Goal: Information Seeking & Learning: Learn about a topic

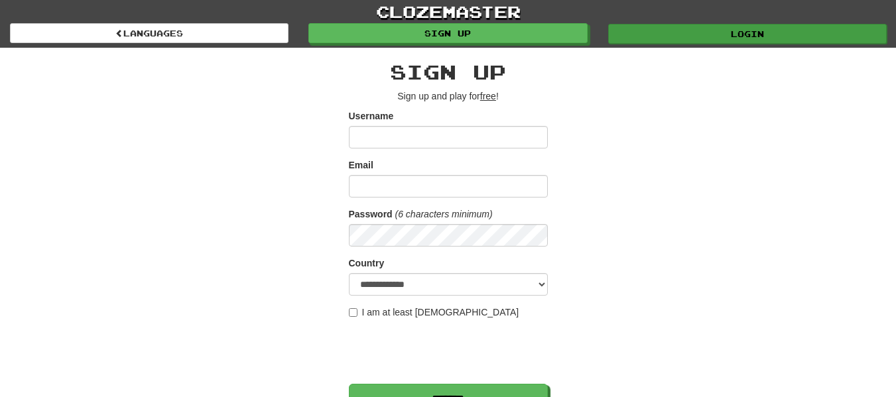
type input "*********"
drag, startPoint x: 650, startPoint y: 37, endPoint x: 566, endPoint y: 113, distance: 113.7
click at [650, 37] on link "Login" at bounding box center [747, 33] width 279 height 20
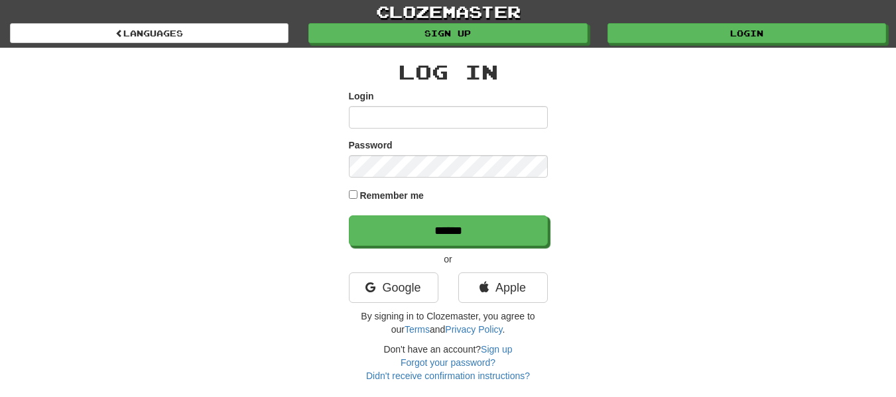
type input "*********"
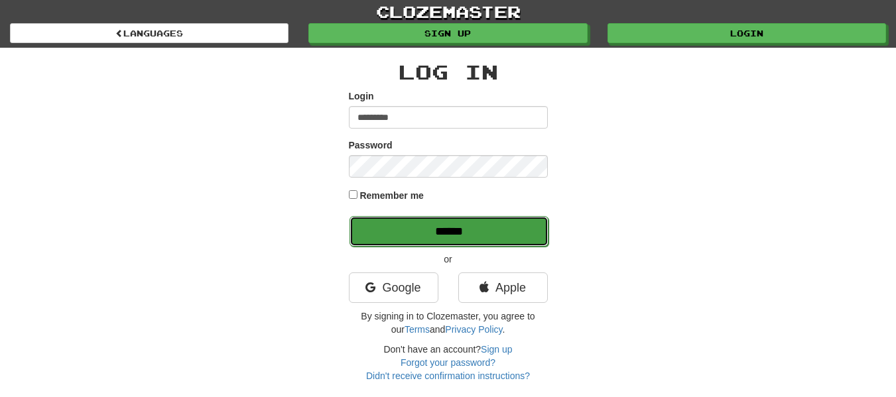
click at [419, 243] on input "******" at bounding box center [449, 231] width 199 height 31
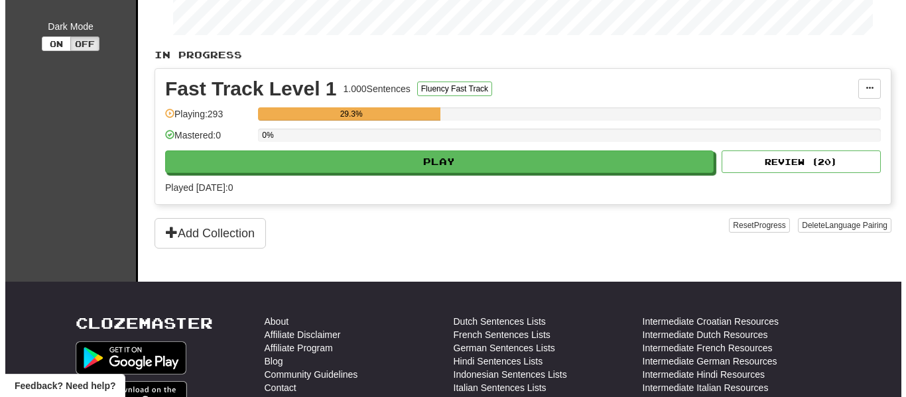
scroll to position [265, 0]
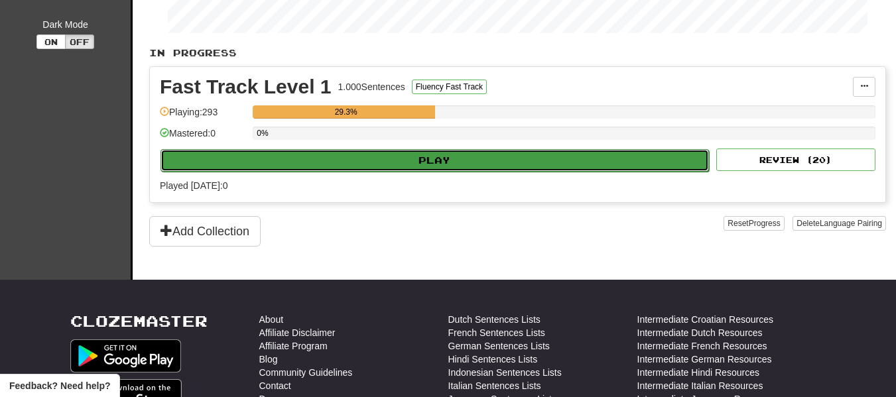
click at [386, 163] on button "Play" at bounding box center [435, 160] width 549 height 23
select select "**"
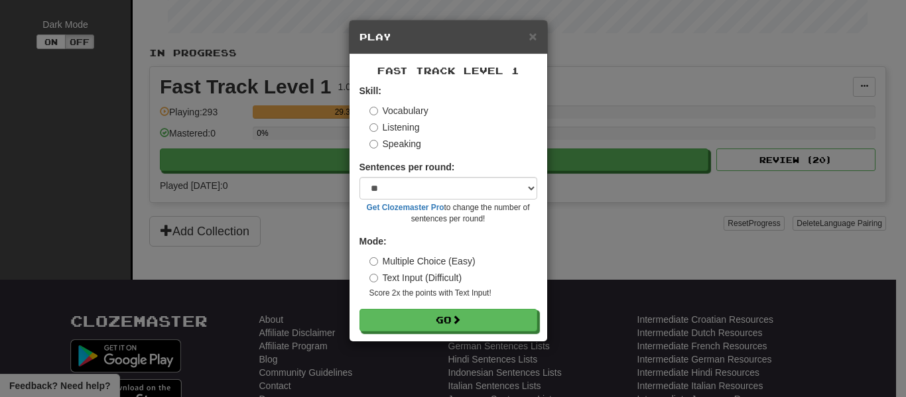
click at [447, 299] on form "Skill: Vocabulary Listening Speaking Sentences per round: * ** ** ** ** ** *** …" at bounding box center [449, 207] width 178 height 247
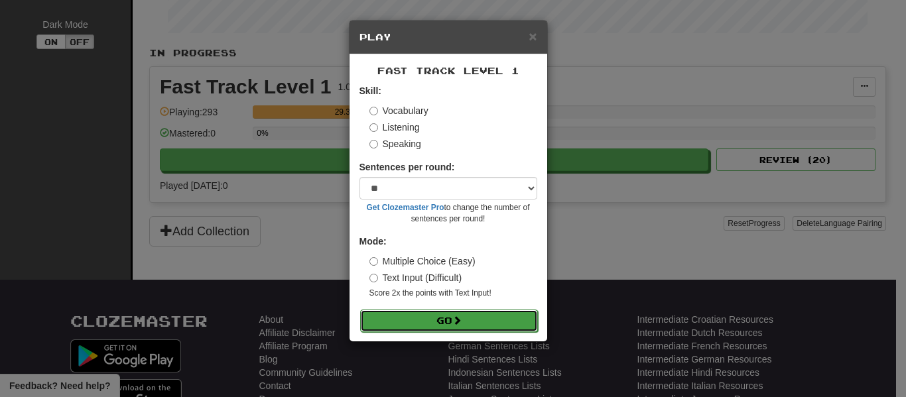
click at [448, 320] on button "Go" at bounding box center [449, 321] width 178 height 23
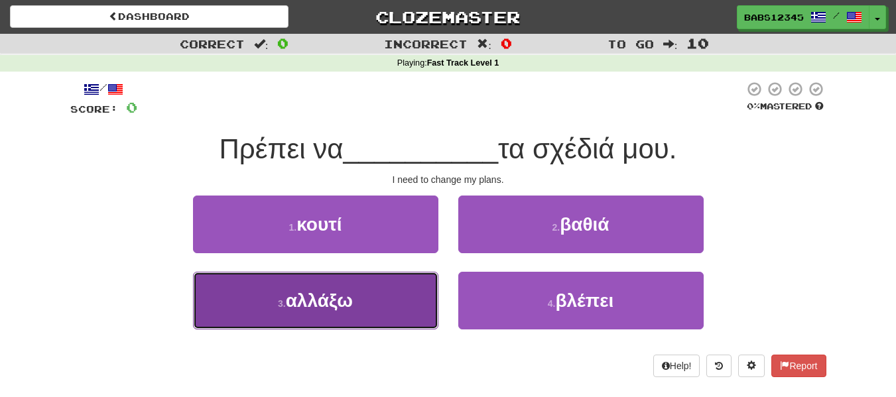
click at [401, 311] on button "3 . αλλάξω" at bounding box center [315, 301] width 245 height 58
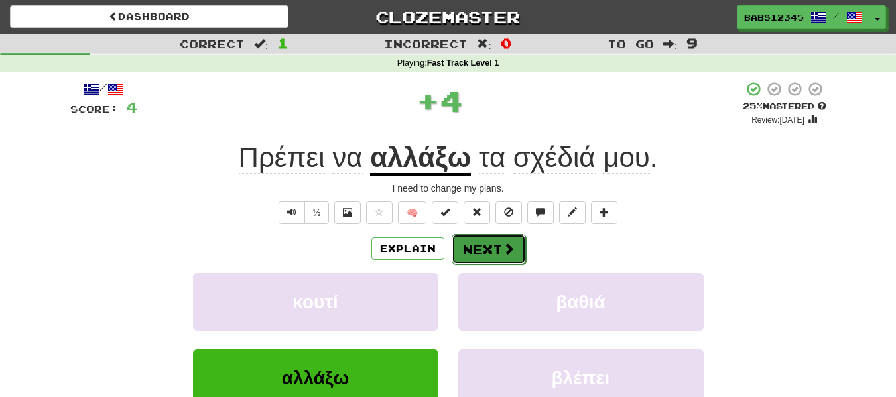
click at [492, 249] on button "Next" at bounding box center [489, 249] width 74 height 31
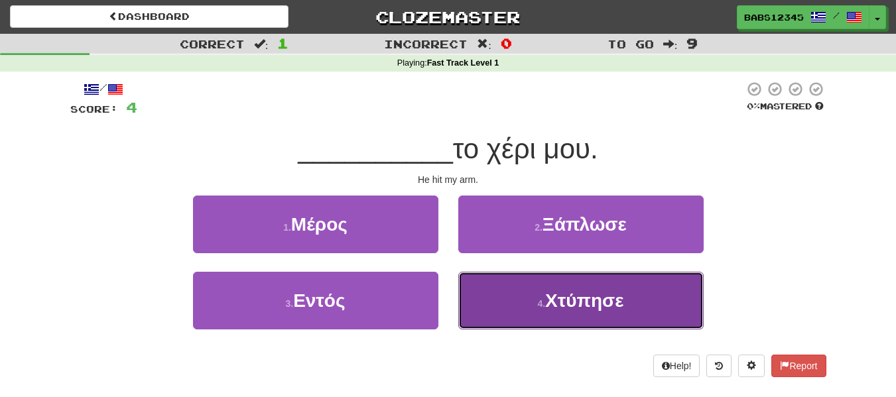
click at [527, 295] on button "4 . Χτύπησε" at bounding box center [580, 301] width 245 height 58
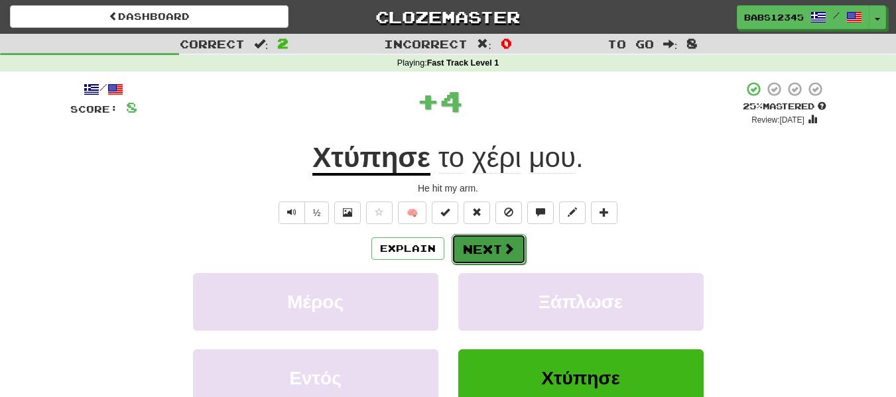
click at [494, 253] on button "Next" at bounding box center [489, 249] width 74 height 31
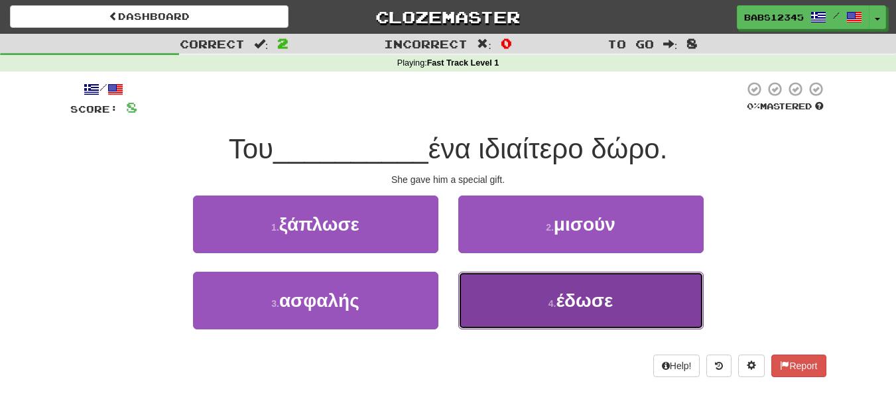
click at [523, 297] on button "4 . έδωσε" at bounding box center [580, 301] width 245 height 58
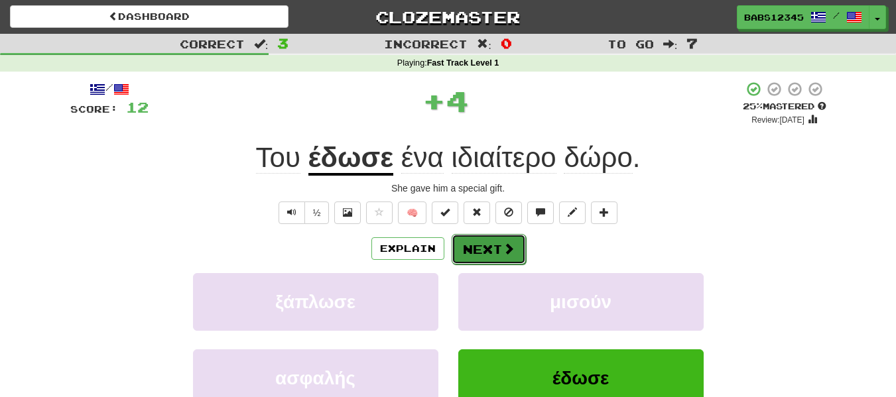
click at [485, 242] on button "Next" at bounding box center [489, 249] width 74 height 31
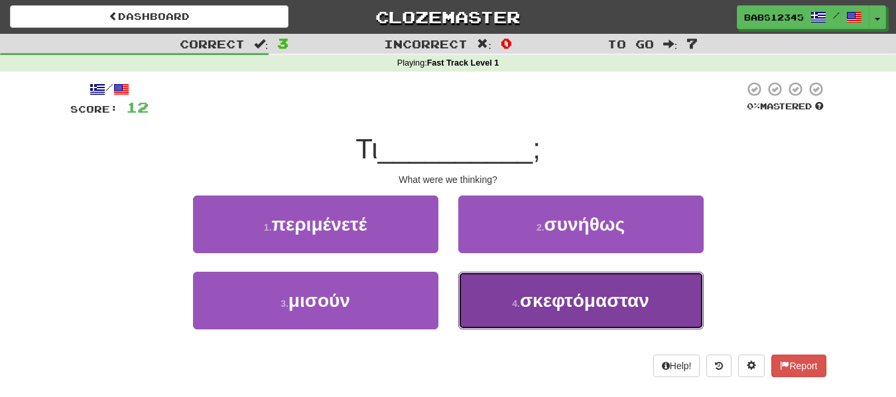
click at [511, 295] on button "4 . σκεφτόμασταν" at bounding box center [580, 301] width 245 height 58
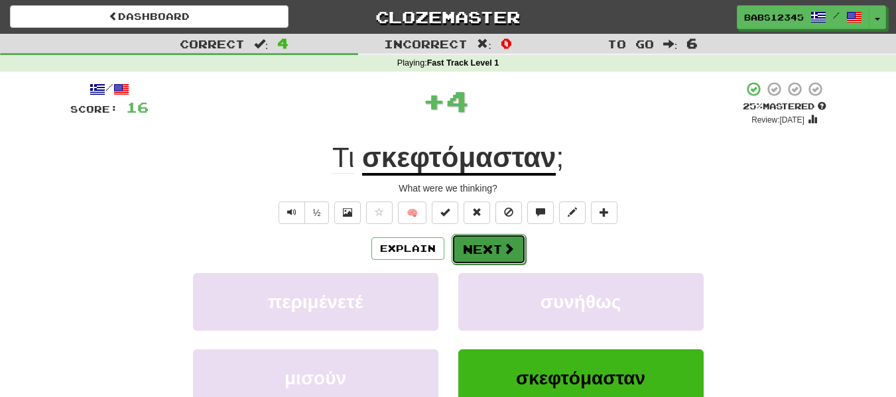
click at [482, 252] on button "Next" at bounding box center [489, 249] width 74 height 31
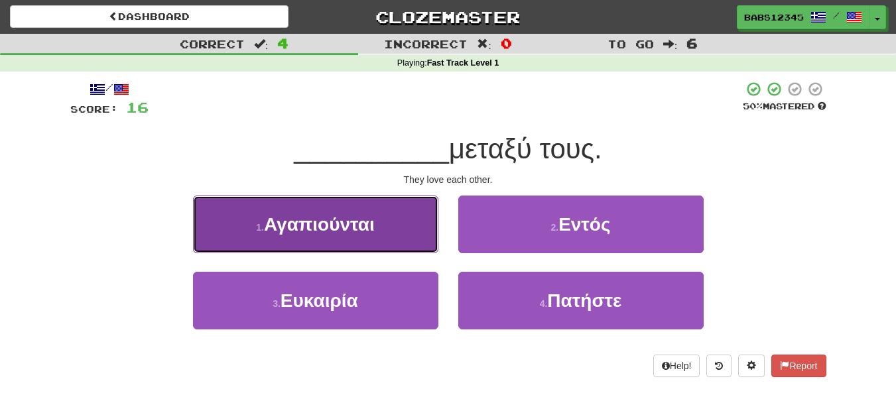
click at [390, 225] on button "1 . Αγαπιούνται" at bounding box center [315, 225] width 245 height 58
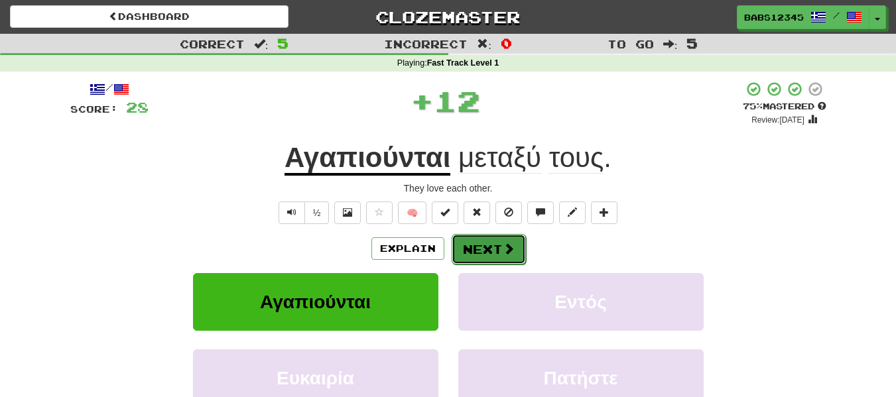
click at [494, 261] on button "Next" at bounding box center [489, 249] width 74 height 31
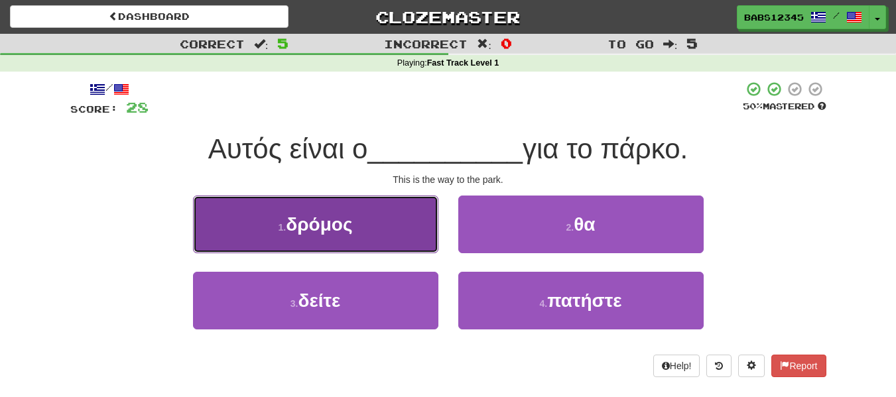
click at [397, 236] on button "1 . δρόμος" at bounding box center [315, 225] width 245 height 58
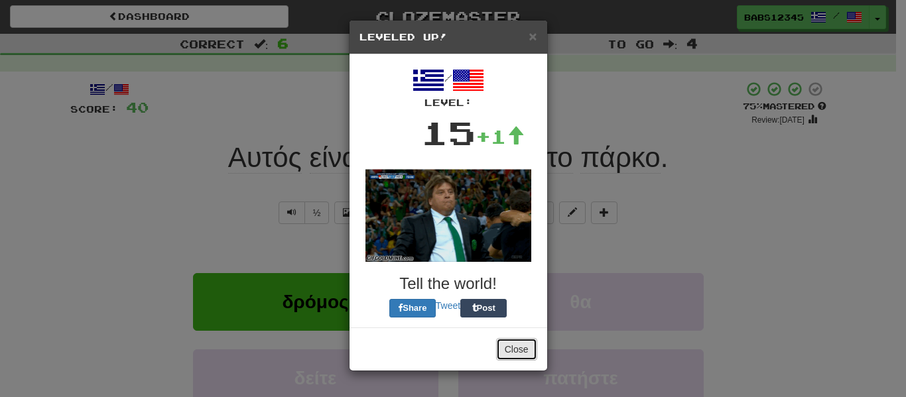
click at [523, 354] on button "Close" at bounding box center [516, 349] width 41 height 23
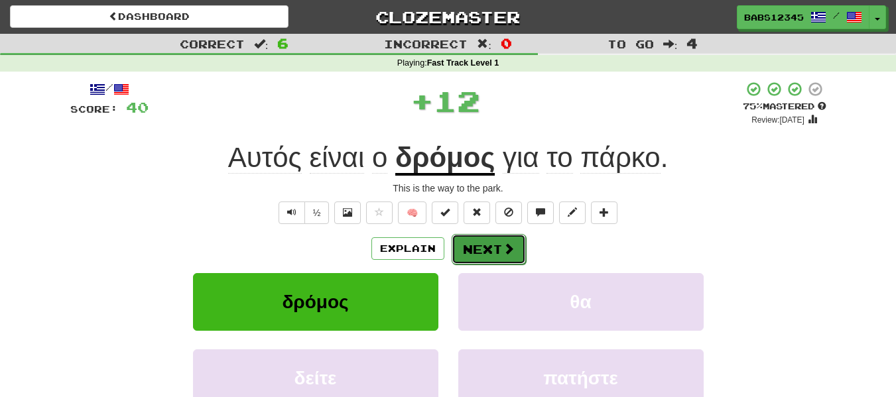
click at [481, 252] on button "Next" at bounding box center [489, 249] width 74 height 31
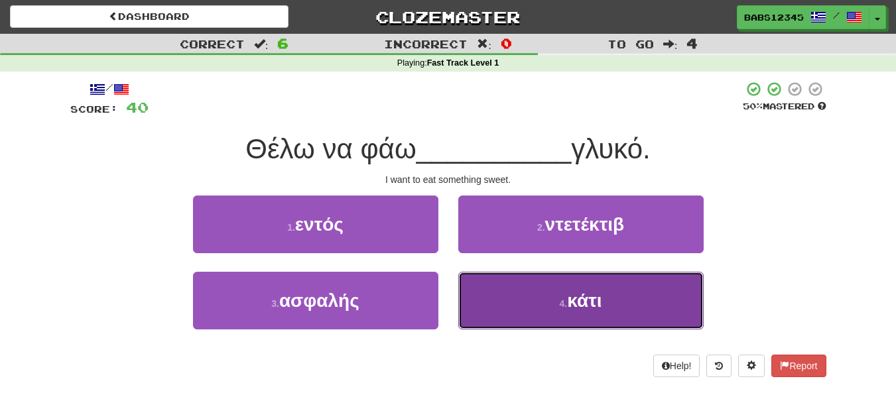
click at [547, 291] on button "4 . κάτι" at bounding box center [580, 301] width 245 height 58
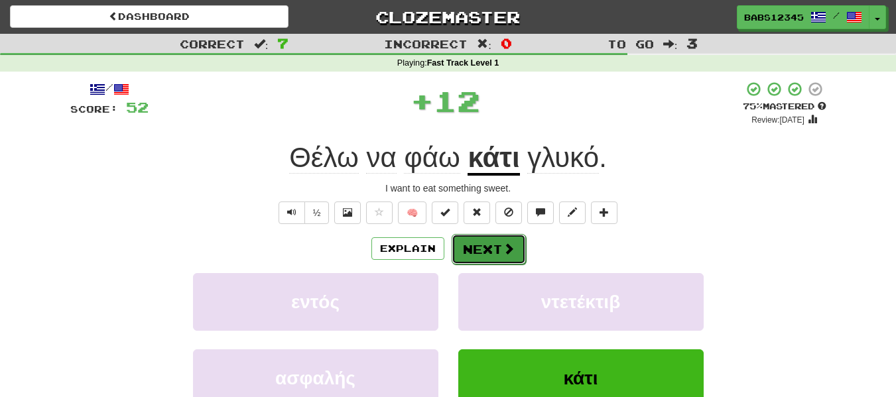
click at [512, 251] on span at bounding box center [509, 249] width 12 height 12
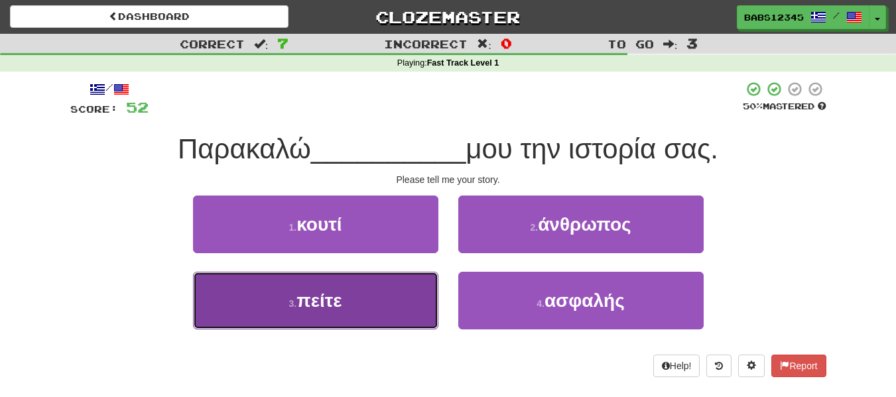
click at [399, 301] on button "3 . πείτε" at bounding box center [315, 301] width 245 height 58
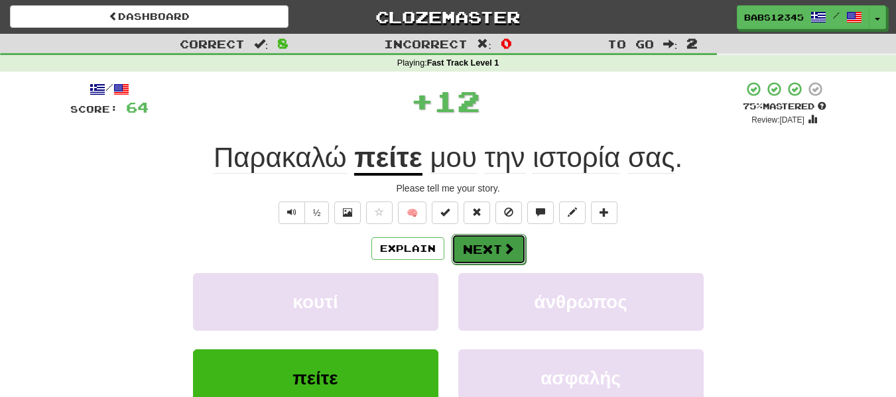
click at [481, 253] on button "Next" at bounding box center [489, 249] width 74 height 31
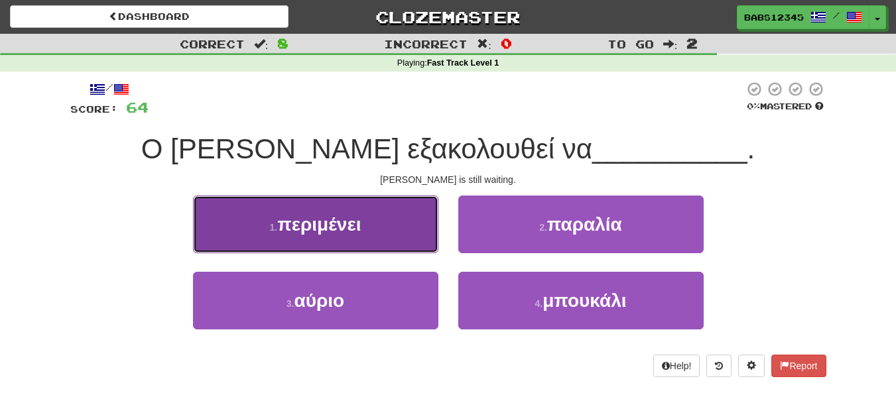
click at [397, 232] on button "1 . περιμένει" at bounding box center [315, 225] width 245 height 58
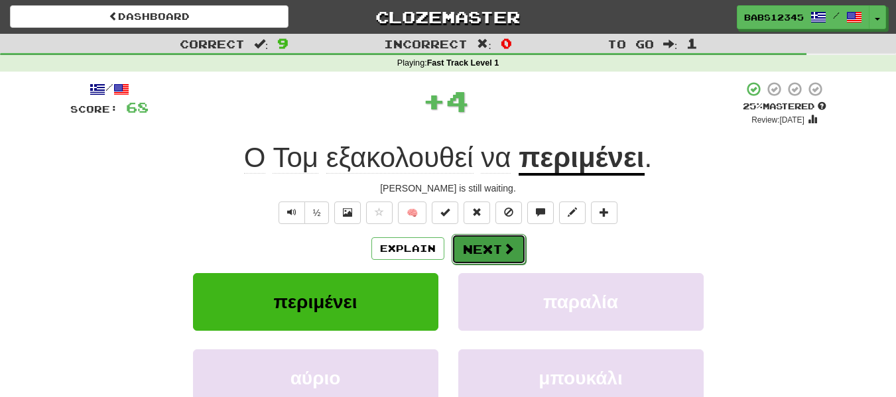
click at [467, 245] on button "Next" at bounding box center [489, 249] width 74 height 31
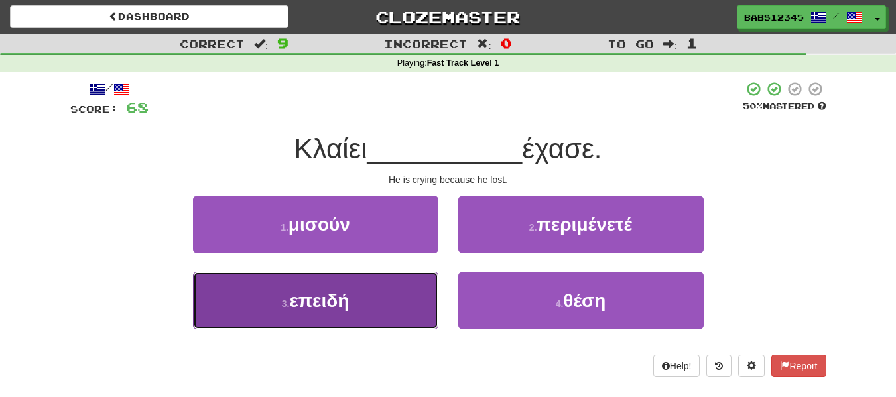
click at [358, 297] on button "3 . επειδή" at bounding box center [315, 301] width 245 height 58
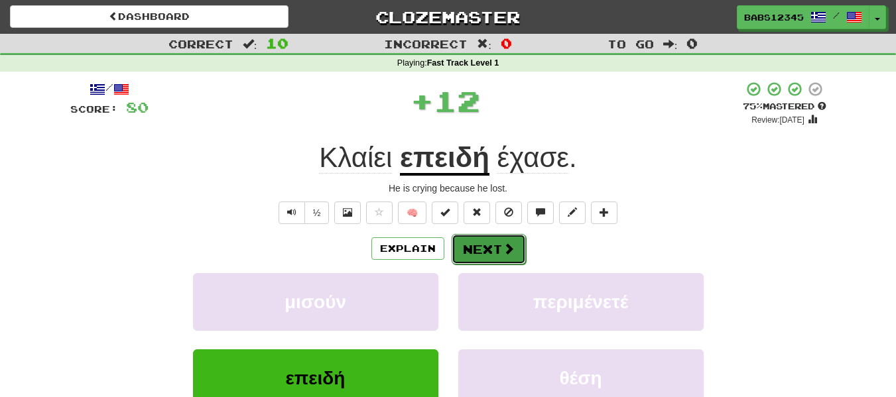
click at [478, 245] on button "Next" at bounding box center [489, 249] width 74 height 31
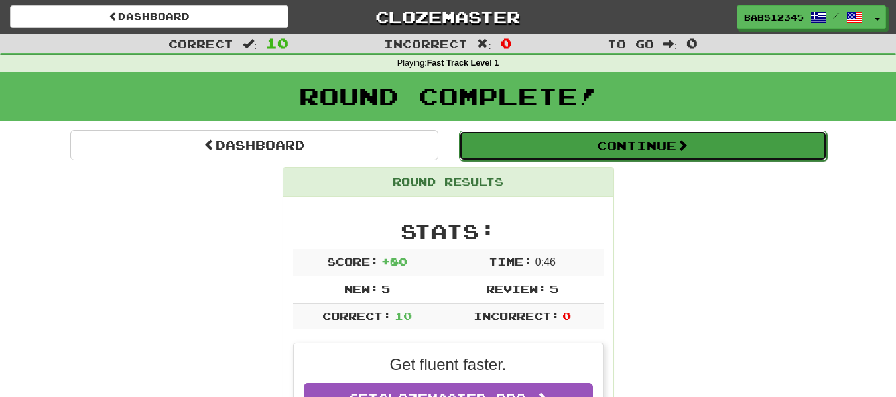
click at [621, 143] on button "Continue" at bounding box center [643, 146] width 368 height 31
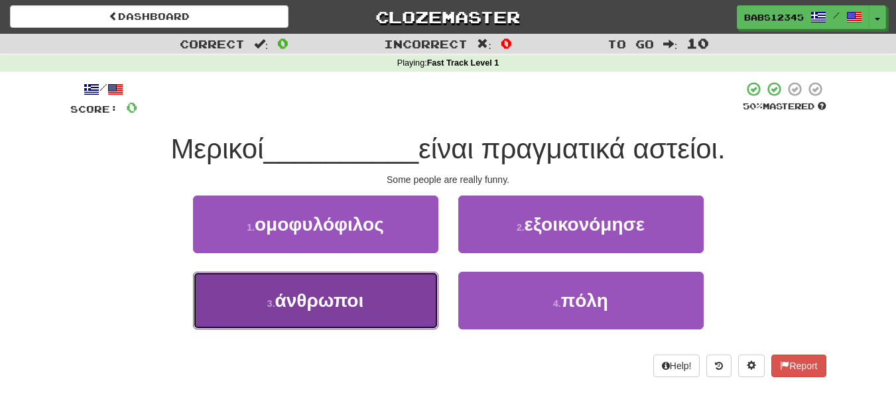
click at [364, 322] on button "3 . άνθρωποι" at bounding box center [315, 301] width 245 height 58
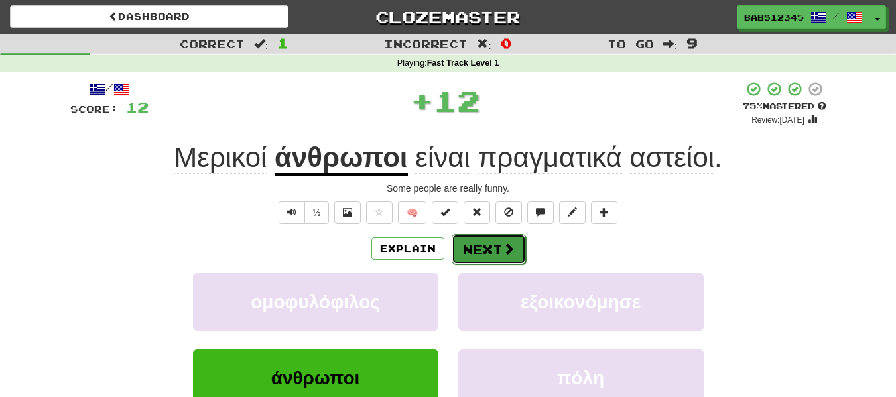
click at [478, 253] on button "Next" at bounding box center [489, 249] width 74 height 31
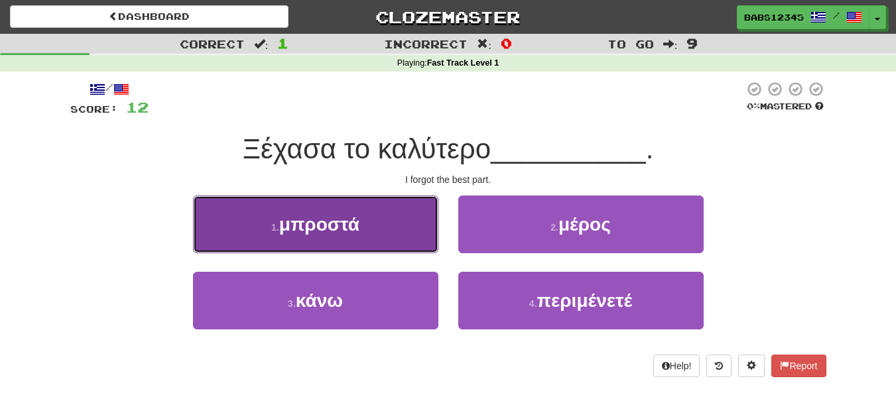
click at [408, 244] on button "1 . μπροστά" at bounding box center [315, 225] width 245 height 58
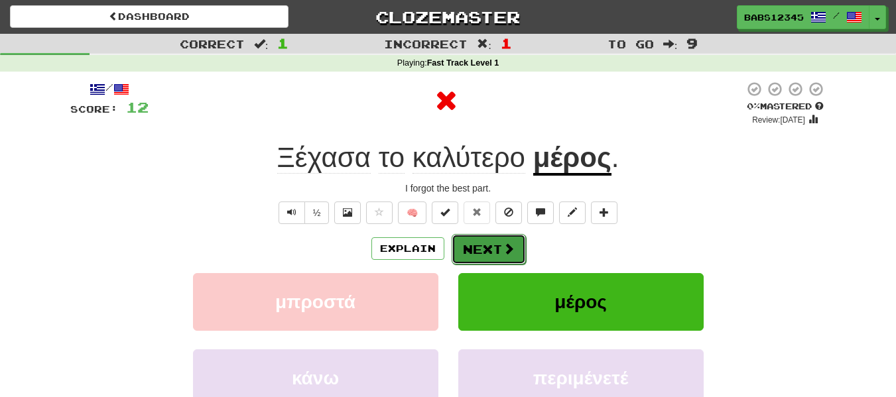
click at [496, 249] on button "Next" at bounding box center [489, 249] width 74 height 31
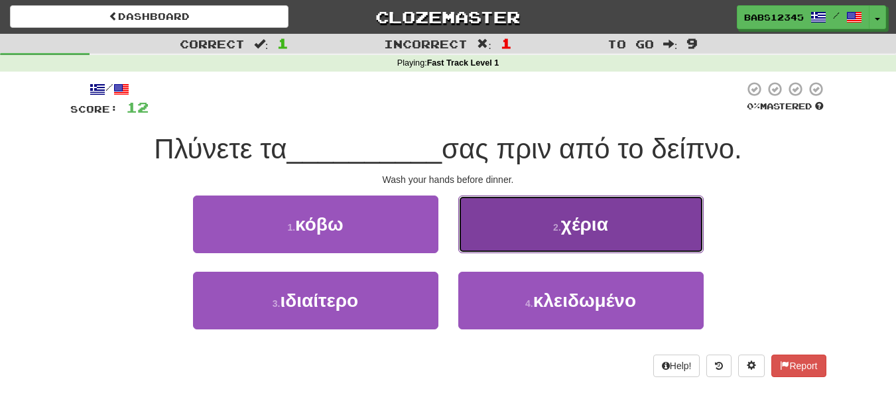
click at [638, 222] on button "2 . χέρια" at bounding box center [580, 225] width 245 height 58
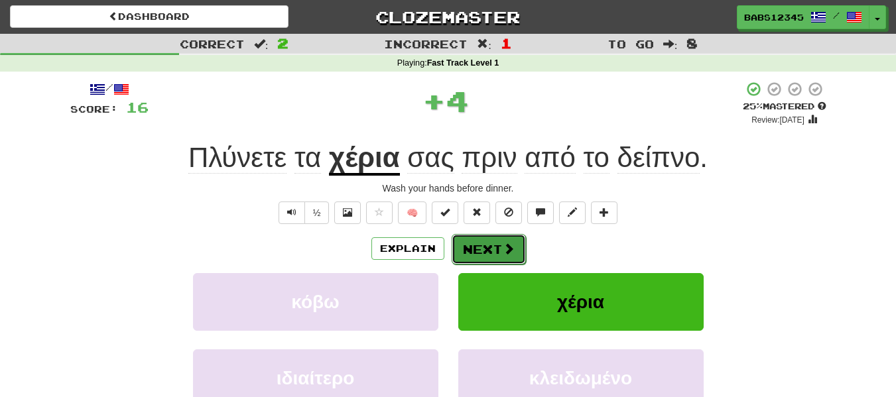
click at [523, 257] on button "Next" at bounding box center [489, 249] width 74 height 31
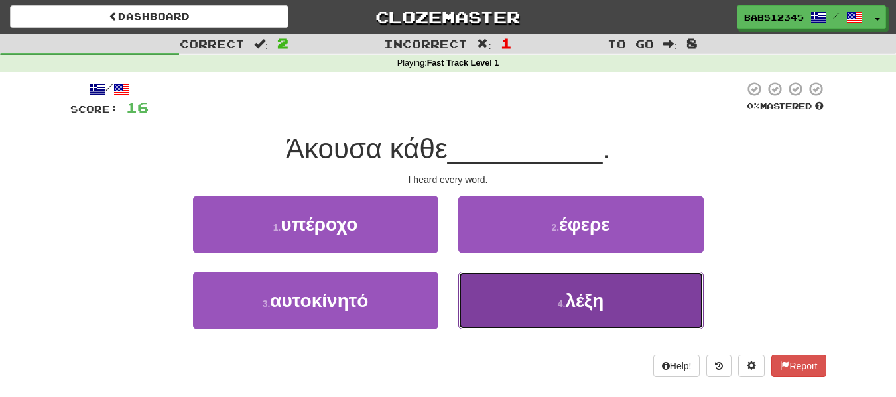
click at [558, 316] on button "4 . λέξη" at bounding box center [580, 301] width 245 height 58
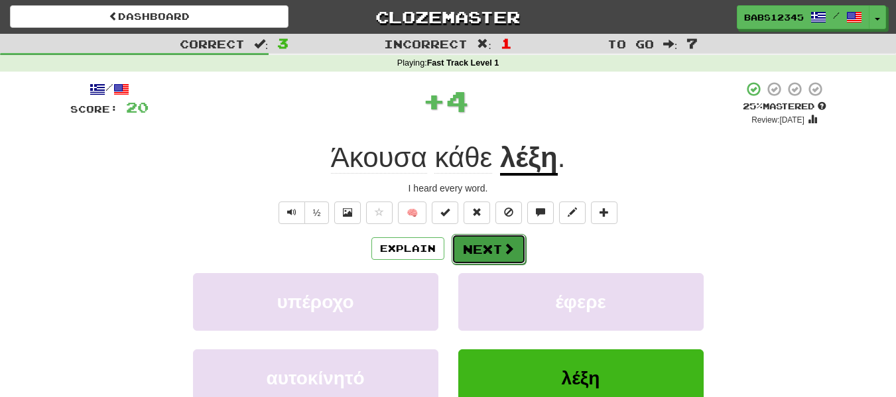
click at [481, 252] on button "Next" at bounding box center [489, 249] width 74 height 31
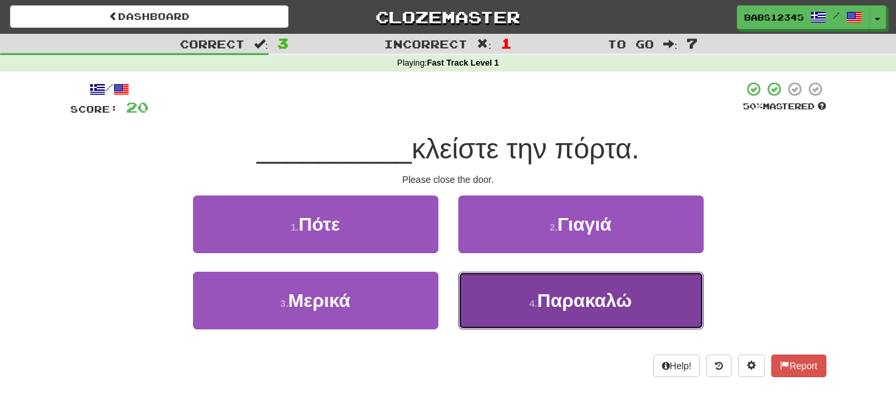
click at [490, 299] on button "4 . Παρακαλώ" at bounding box center [580, 301] width 245 height 58
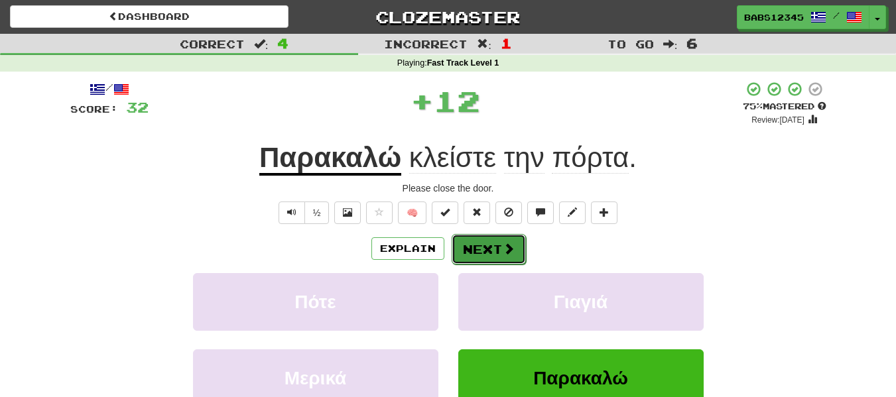
click at [470, 255] on button "Next" at bounding box center [489, 249] width 74 height 31
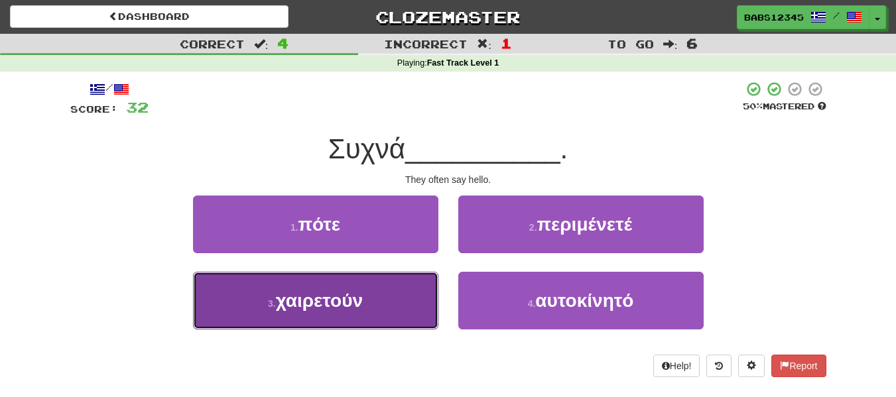
click at [392, 300] on button "3 . χαιρετούν" at bounding box center [315, 301] width 245 height 58
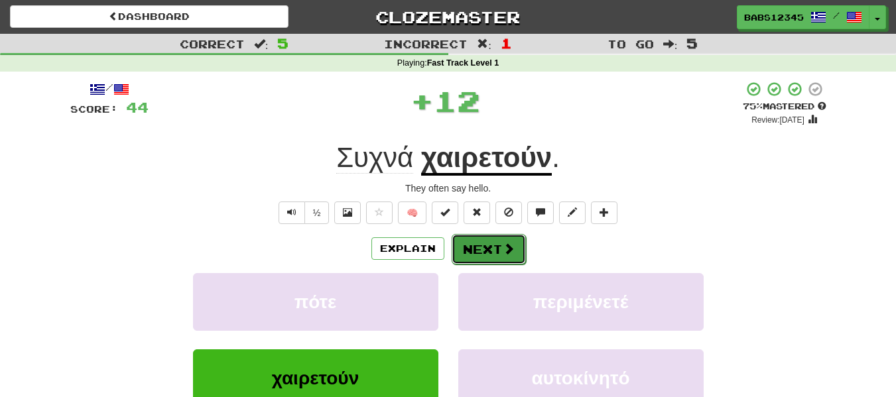
click at [503, 248] on span at bounding box center [509, 249] width 12 height 12
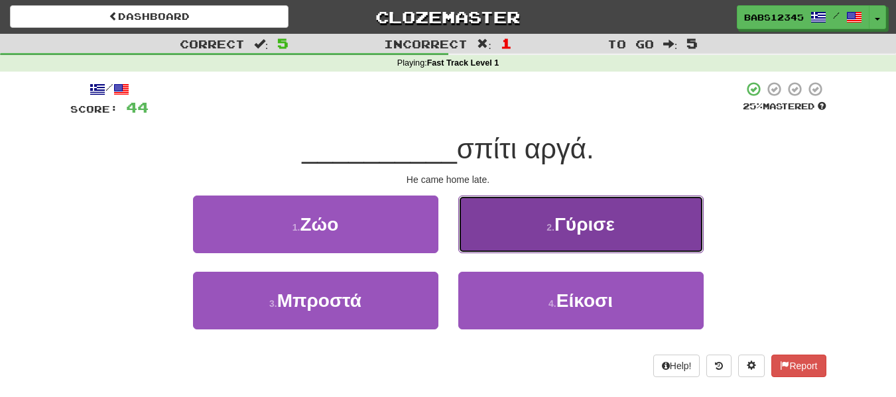
click at [529, 232] on button "2 . Γύρισε" at bounding box center [580, 225] width 245 height 58
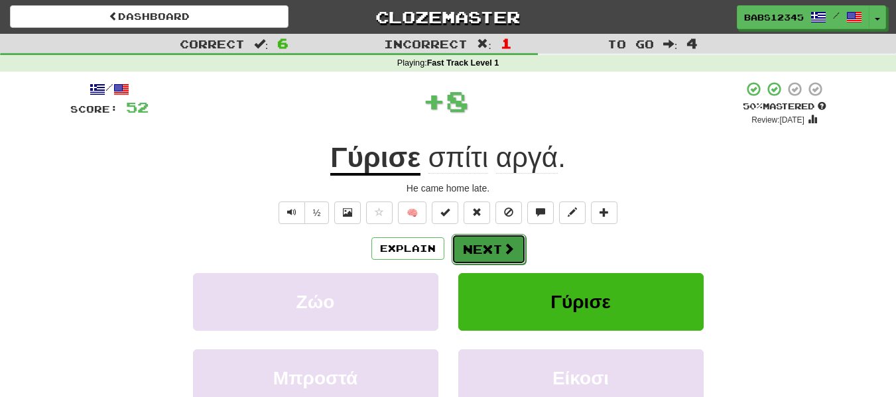
click at [503, 255] on span at bounding box center [509, 249] width 12 height 12
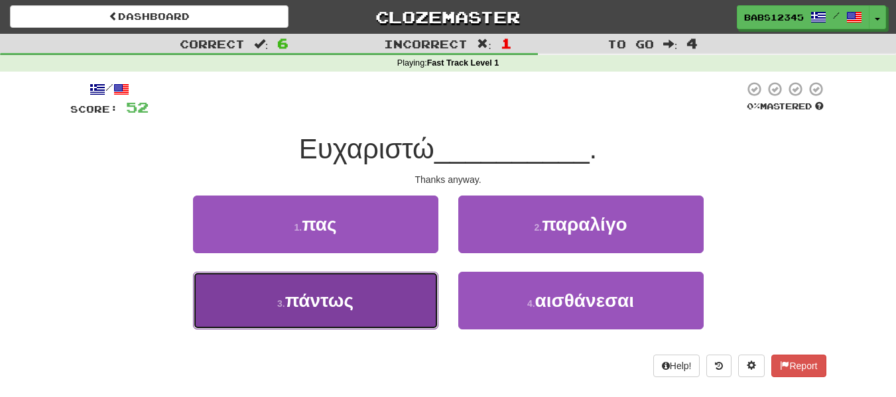
click at [404, 302] on button "3 . πάντως" at bounding box center [315, 301] width 245 height 58
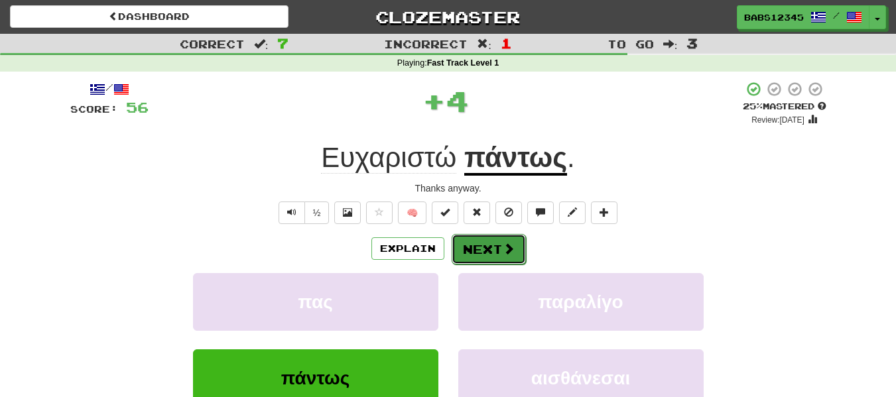
click at [460, 251] on button "Next" at bounding box center [489, 249] width 74 height 31
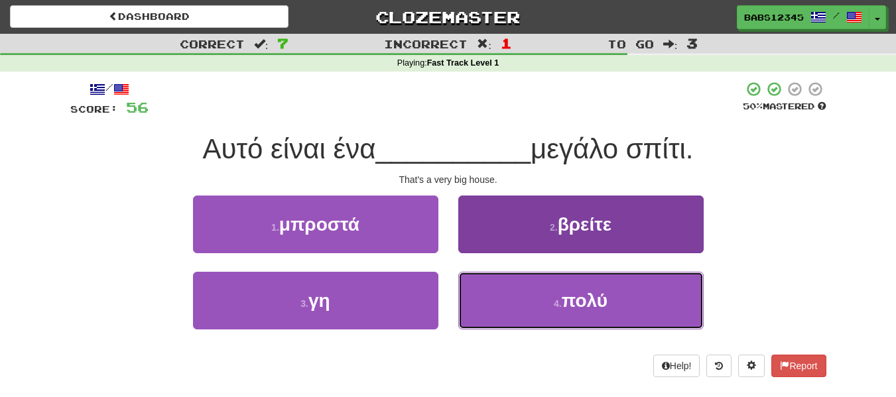
click at [511, 285] on button "4 . πολύ" at bounding box center [580, 301] width 245 height 58
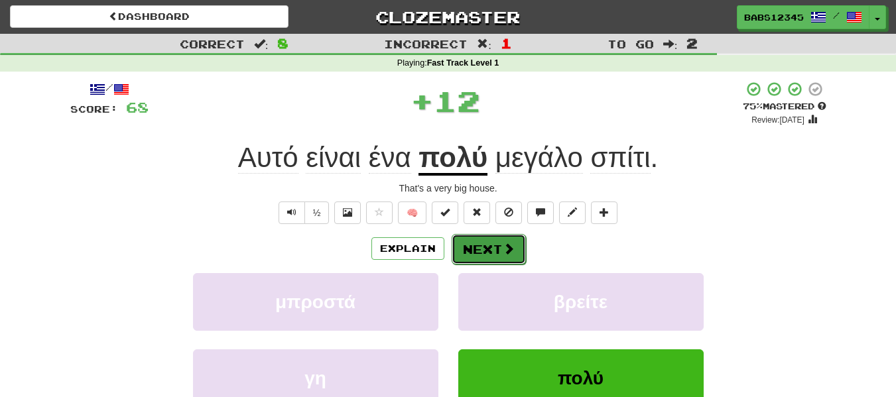
click at [495, 246] on button "Next" at bounding box center [489, 249] width 74 height 31
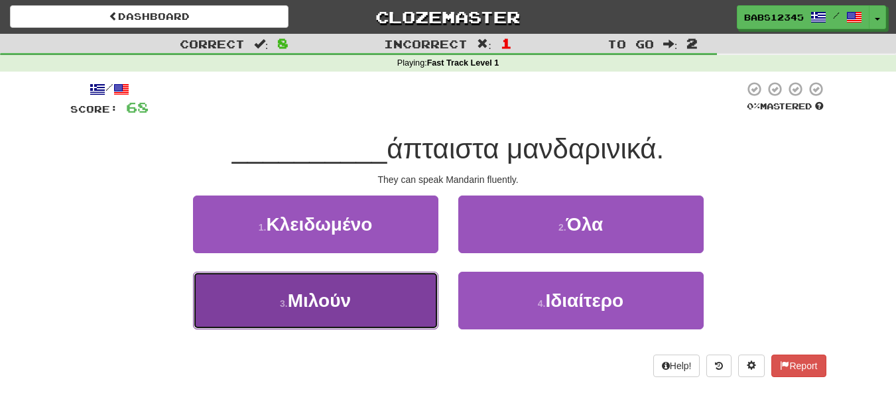
click at [377, 301] on button "3 . Μιλούν" at bounding box center [315, 301] width 245 height 58
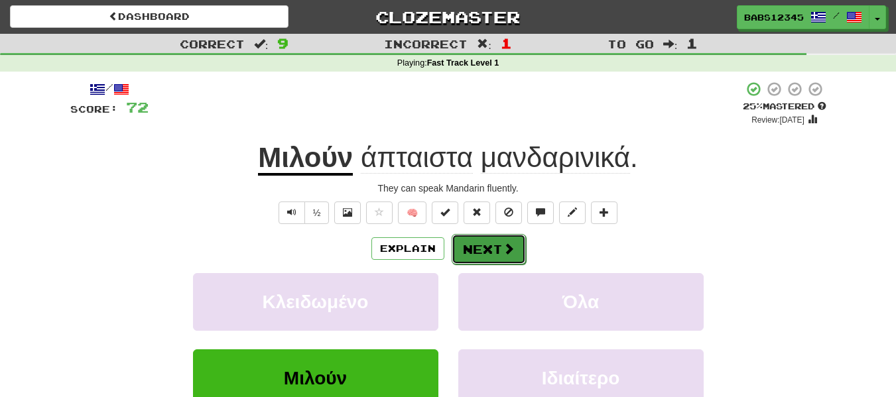
click at [482, 256] on button "Next" at bounding box center [489, 249] width 74 height 31
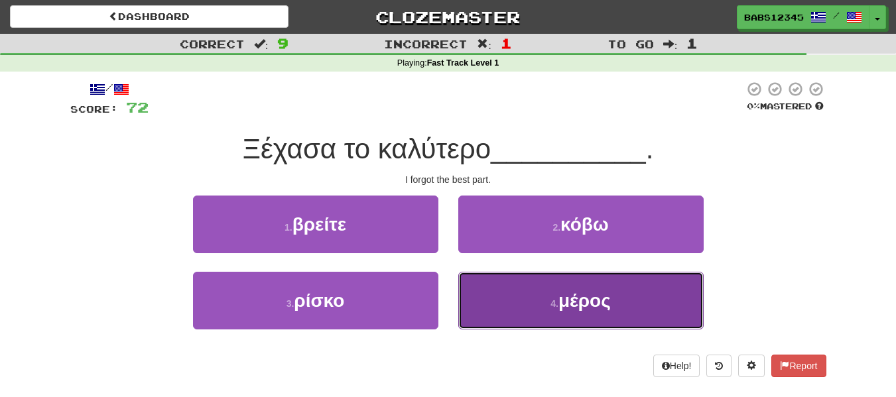
click at [513, 297] on button "4 . μέρος" at bounding box center [580, 301] width 245 height 58
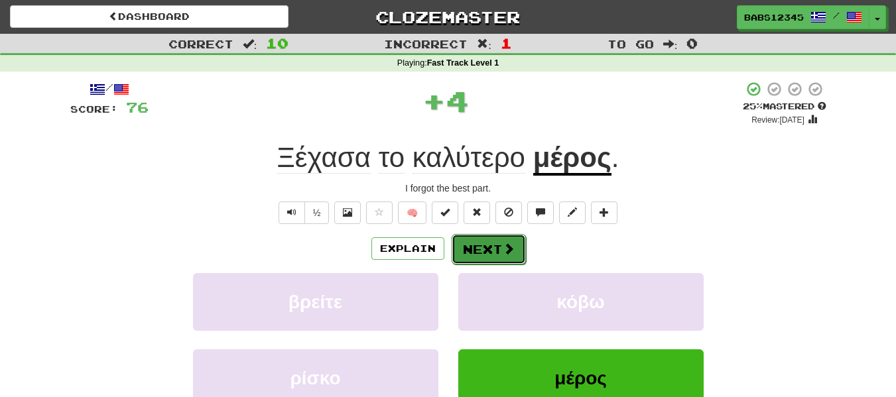
click at [497, 249] on button "Next" at bounding box center [489, 249] width 74 height 31
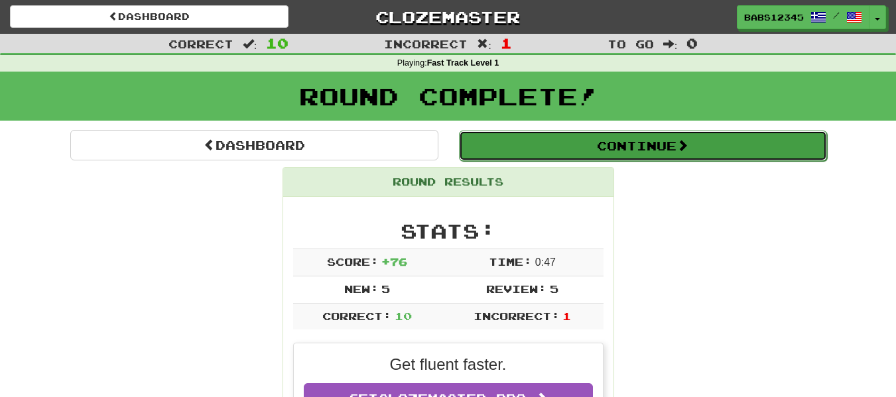
click at [596, 149] on button "Continue" at bounding box center [643, 146] width 368 height 31
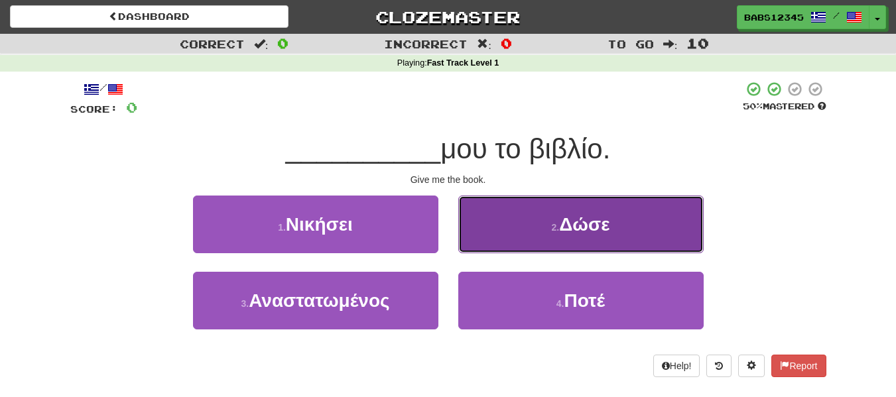
click at [557, 226] on small "2 ." at bounding box center [556, 227] width 8 height 11
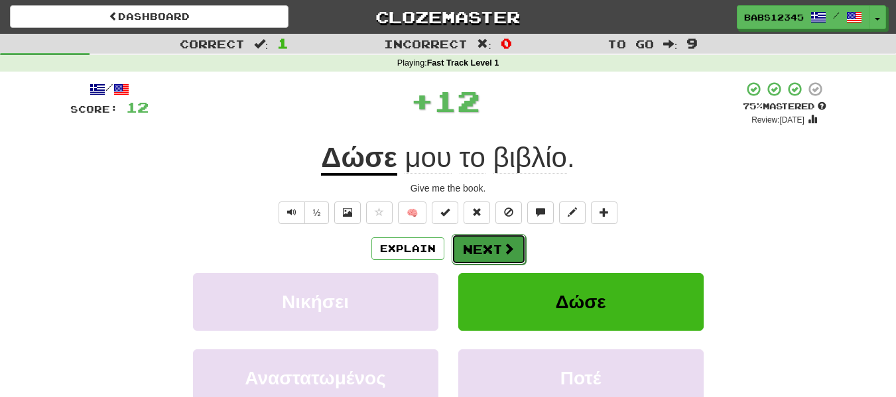
click at [478, 248] on button "Next" at bounding box center [489, 249] width 74 height 31
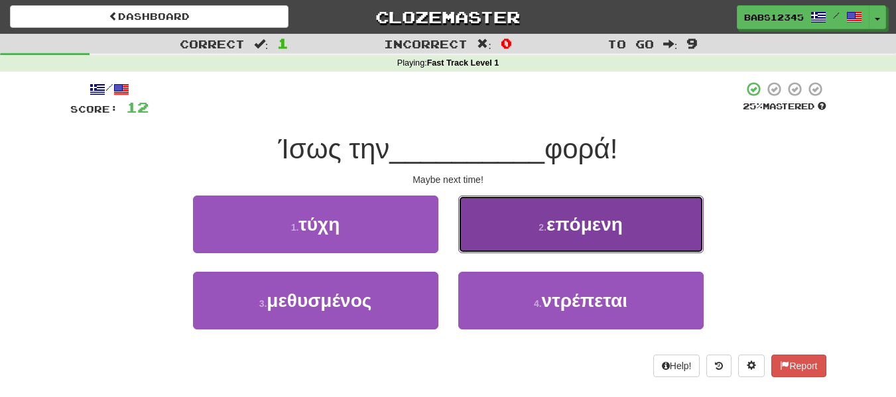
click at [521, 234] on button "2 . επόμενη" at bounding box center [580, 225] width 245 height 58
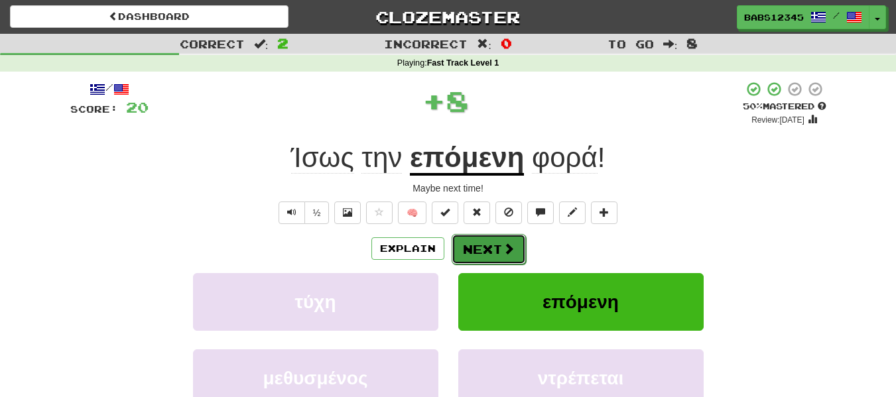
click at [488, 248] on button "Next" at bounding box center [489, 249] width 74 height 31
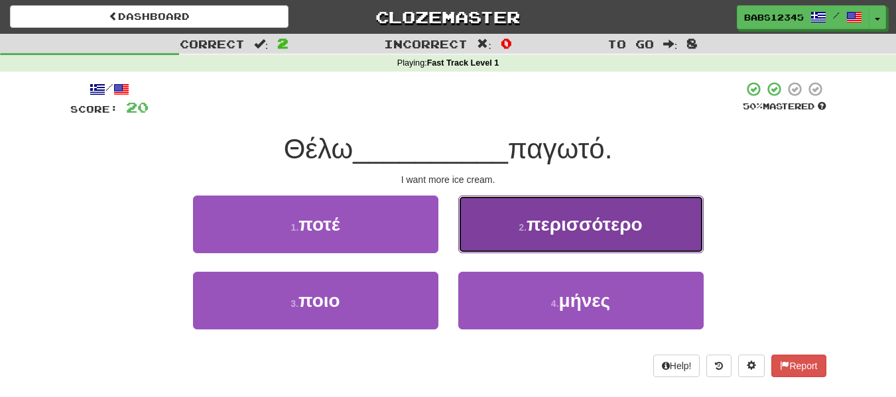
click at [540, 230] on span "περισσότερο" at bounding box center [585, 224] width 116 height 21
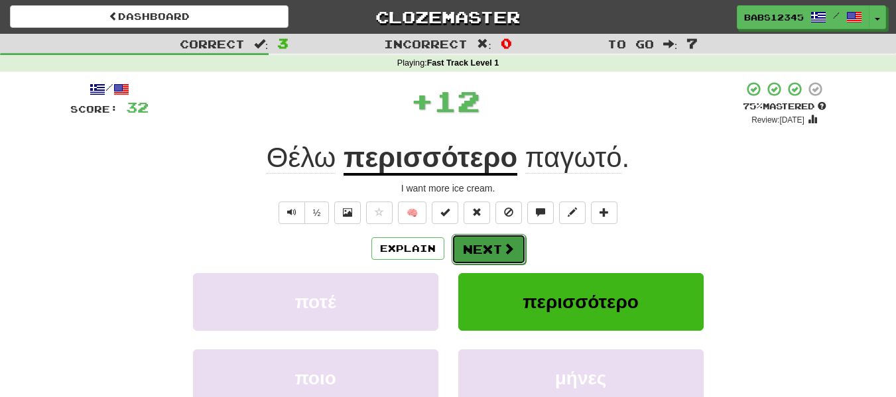
click at [500, 251] on button "Next" at bounding box center [489, 249] width 74 height 31
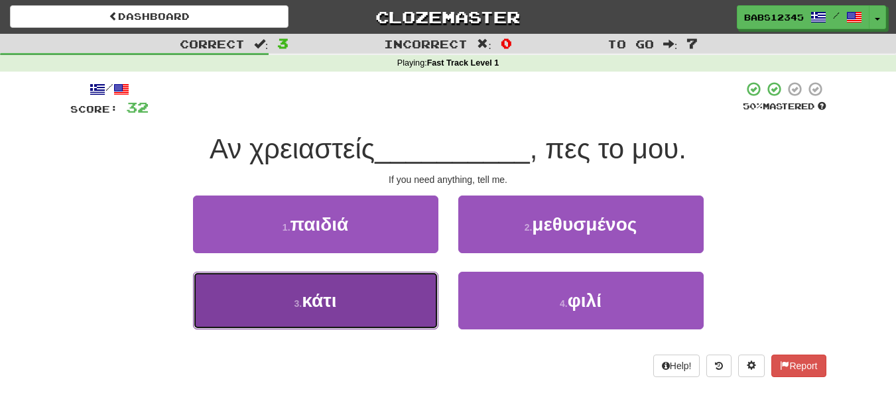
click at [436, 289] on button "3 . κάτι" at bounding box center [315, 301] width 245 height 58
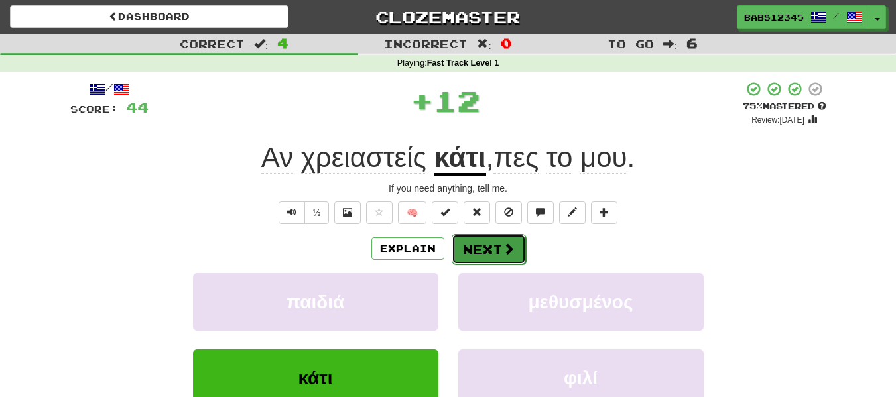
click at [492, 240] on button "Next" at bounding box center [489, 249] width 74 height 31
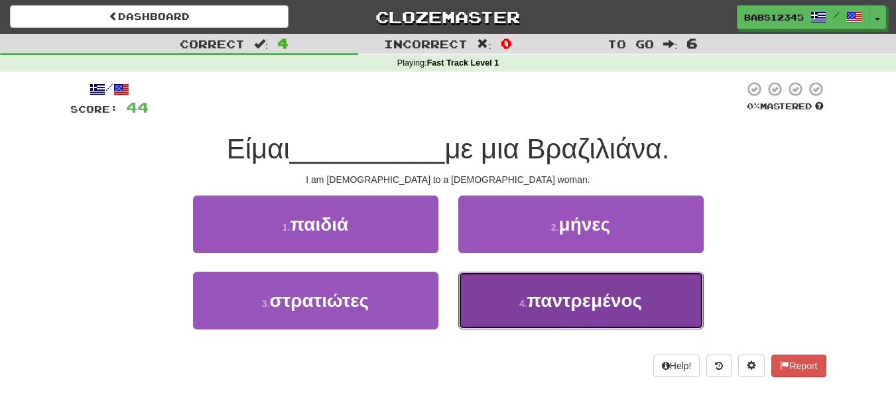
click at [515, 295] on button "4 . παντρεμένος" at bounding box center [580, 301] width 245 height 58
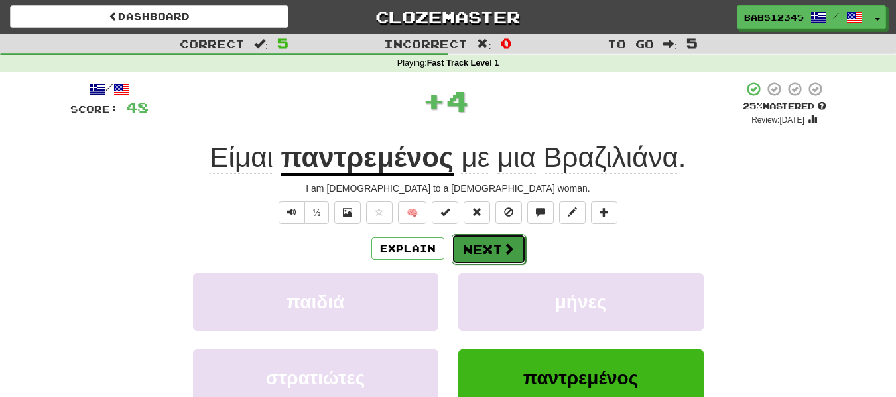
click at [504, 250] on span at bounding box center [509, 249] width 12 height 12
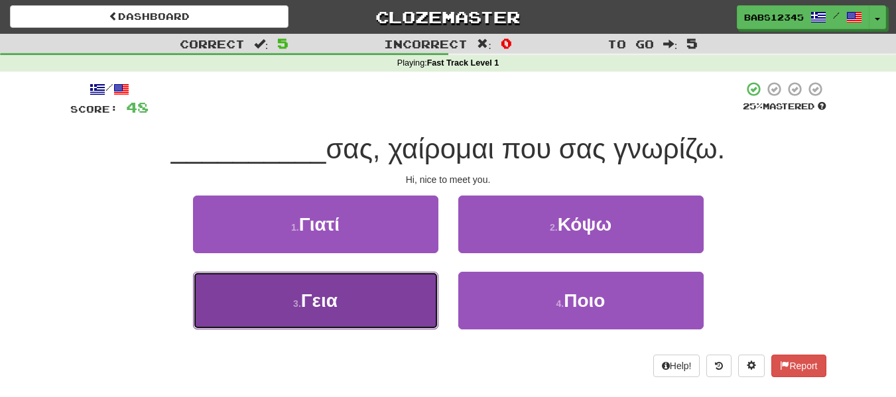
click at [374, 301] on button "3 . Γεια" at bounding box center [315, 301] width 245 height 58
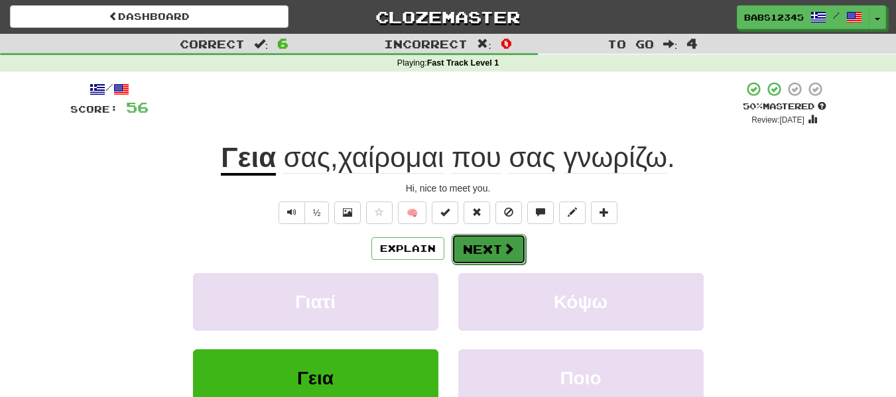
click at [506, 249] on span at bounding box center [509, 249] width 12 height 12
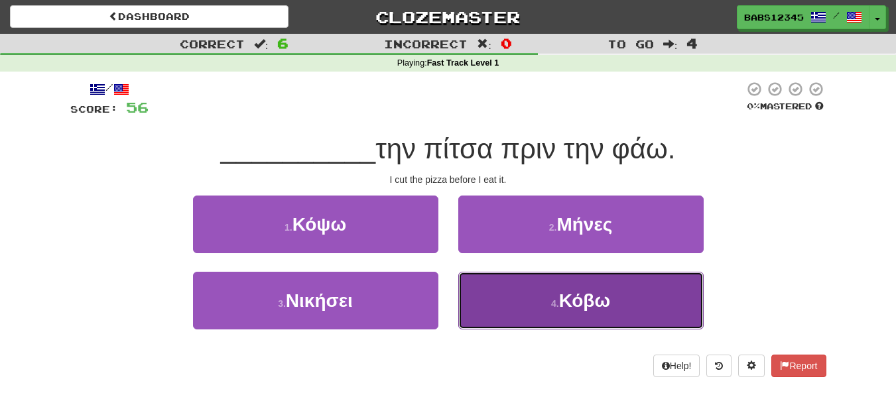
click at [545, 314] on button "4 . Κόβω" at bounding box center [580, 301] width 245 height 58
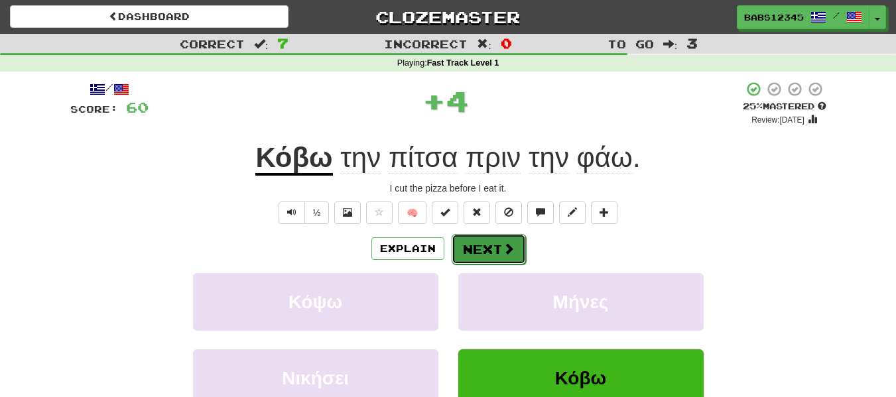
click at [466, 239] on button "Next" at bounding box center [489, 249] width 74 height 31
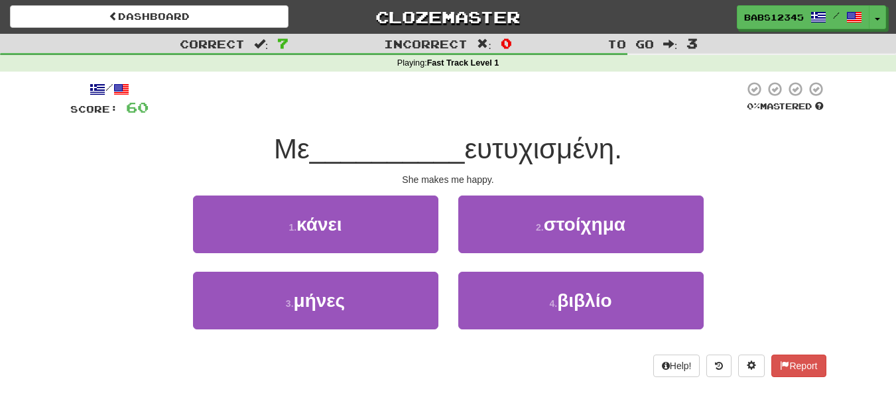
click at [404, 254] on div "1 . κάνει" at bounding box center [315, 234] width 265 height 76
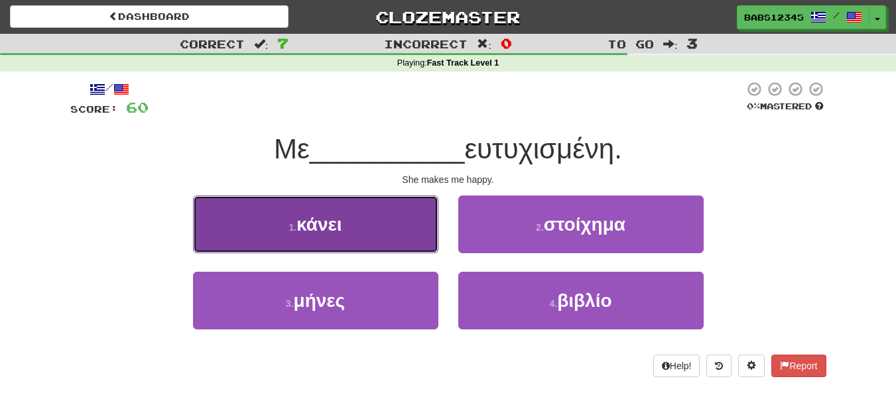
click at [398, 232] on button "1 . κάνει" at bounding box center [315, 225] width 245 height 58
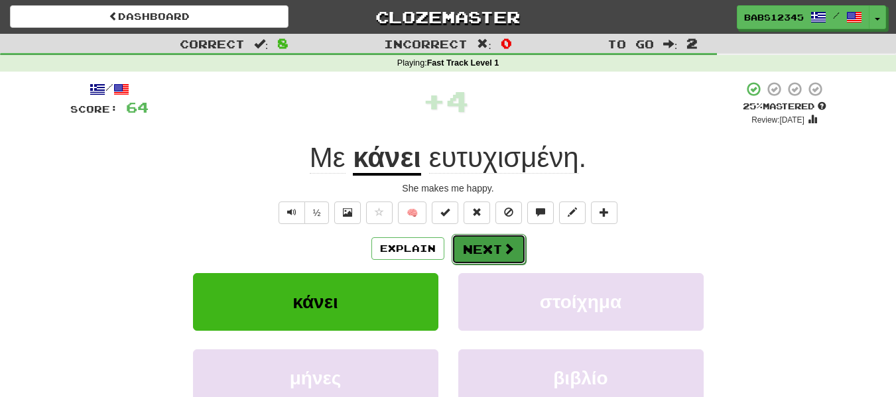
click at [492, 264] on button "Next" at bounding box center [489, 249] width 74 height 31
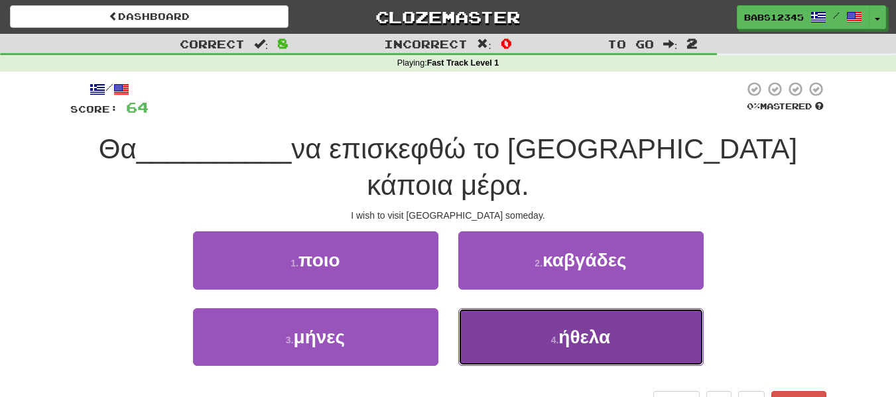
click at [605, 327] on span "ήθελα" at bounding box center [585, 337] width 52 height 21
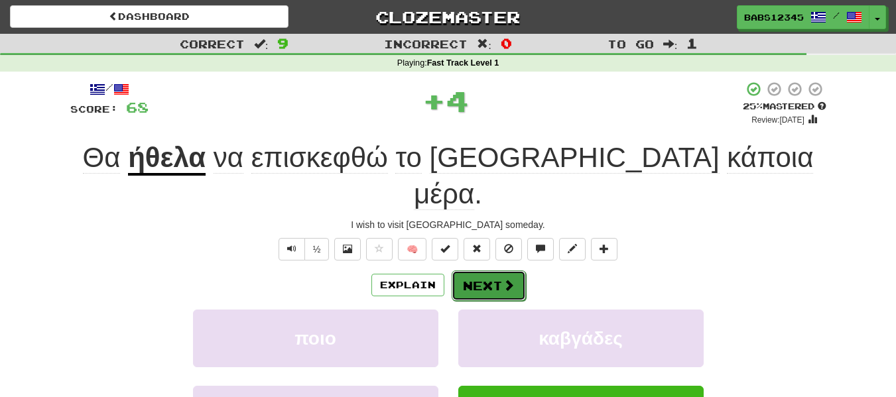
click at [502, 271] on button "Next" at bounding box center [489, 286] width 74 height 31
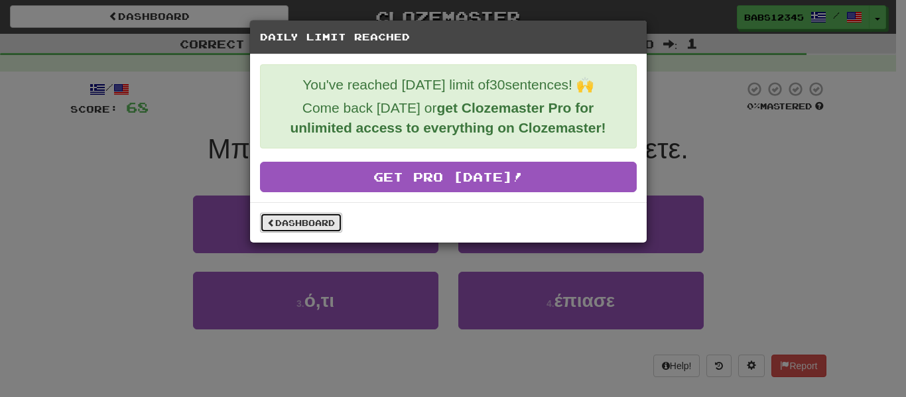
click at [284, 218] on link "Dashboard" at bounding box center [301, 223] width 82 height 20
